Goal: Task Accomplishment & Management: Use online tool/utility

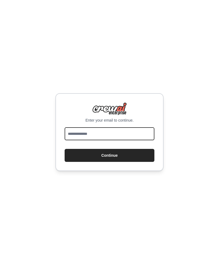
click at [126, 140] on input "email" at bounding box center [110, 133] width 90 height 13
type input "**********"
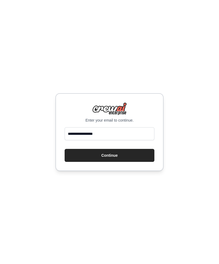
click at [141, 162] on button "Continue" at bounding box center [110, 155] width 90 height 13
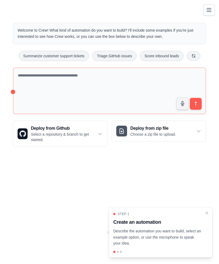
click at [206, 14] on button "Toggle navigation" at bounding box center [208, 9] width 11 height 11
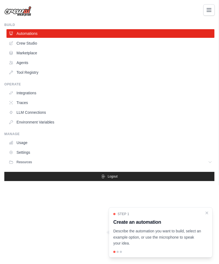
click at [212, 8] on icon "Toggle navigation" at bounding box center [209, 10] width 6 height 6
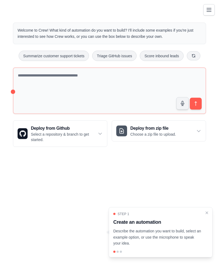
scroll to position [17, 0]
click at [176, 235] on p "Describe the automation you want to build, select an example option, or use the…" at bounding box center [157, 237] width 88 height 18
click at [182, 229] on div "Step 1 Create an automation Describe the automation you want to build, select a…" at bounding box center [160, 229] width 95 height 35
click at [167, 237] on p "Describe the automation you want to build, select an example option, or use the…" at bounding box center [157, 237] width 88 height 18
click at [145, 237] on p "Describe the automation you want to build, select an example option, or use the…" at bounding box center [157, 237] width 88 height 18
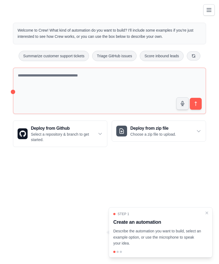
click at [173, 233] on p "Describe the automation you want to build, select an example option, or use the…" at bounding box center [157, 237] width 88 height 18
